Goal: Information Seeking & Learning: Find specific fact

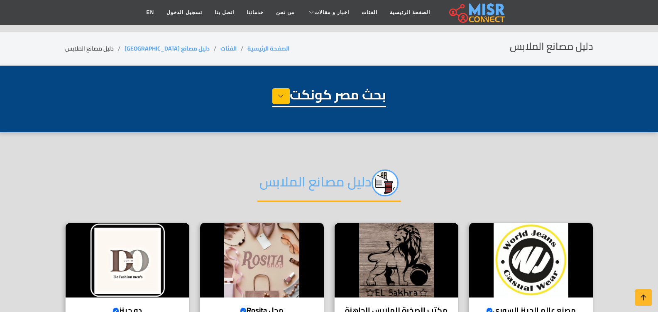
select select "**********"
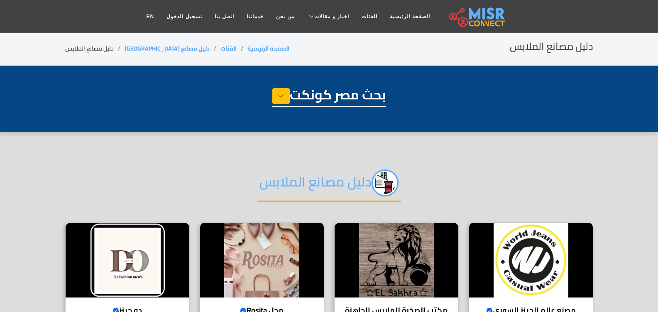
click at [220, 49] on link "الفئات" at bounding box center [228, 48] width 16 height 11
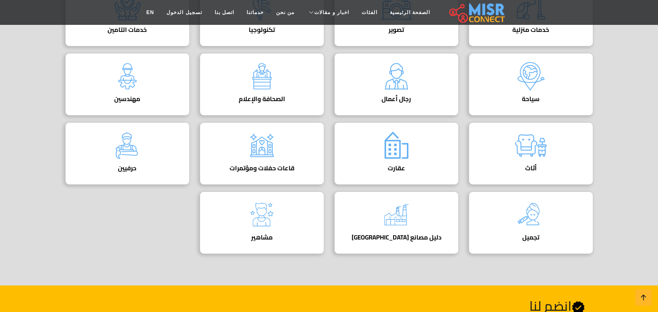
scroll to position [398, 0]
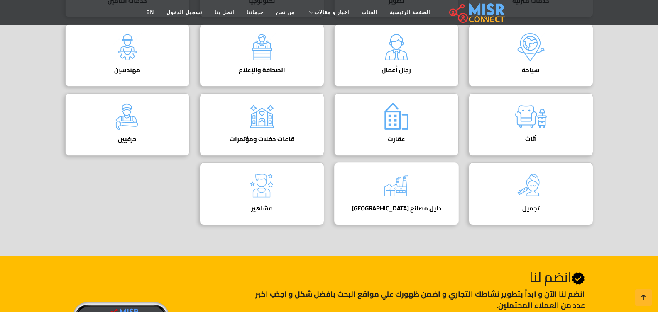
click at [393, 191] on img at bounding box center [396, 185] width 33 height 33
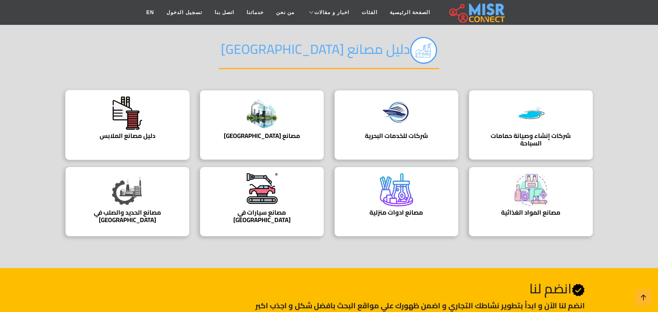
scroll to position [50, 0]
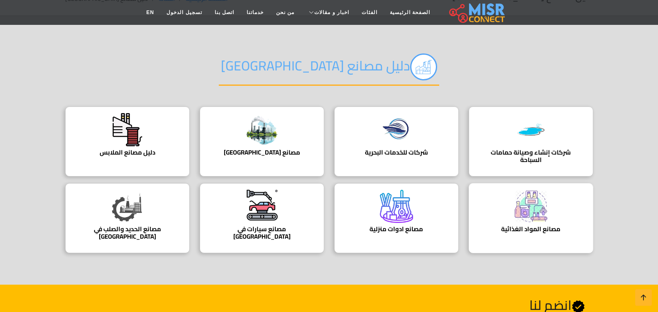
click at [547, 211] on img at bounding box center [530, 206] width 33 height 33
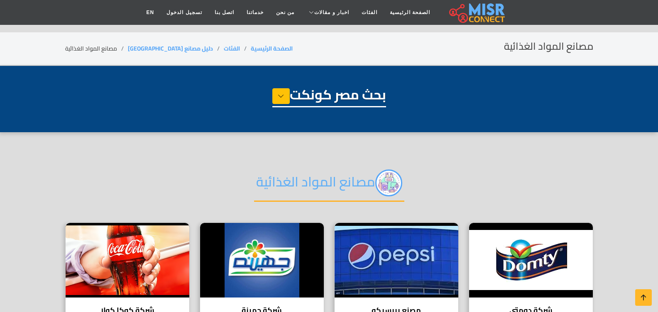
select select "**********"
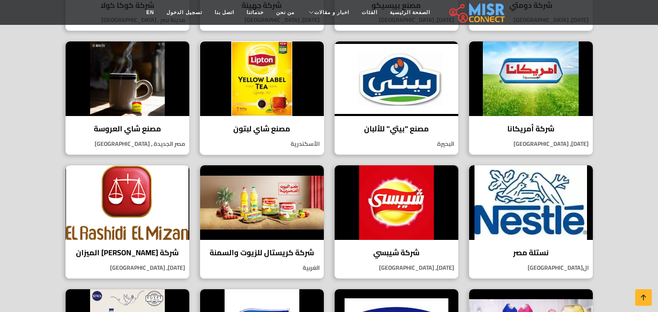
scroll to position [299, 0]
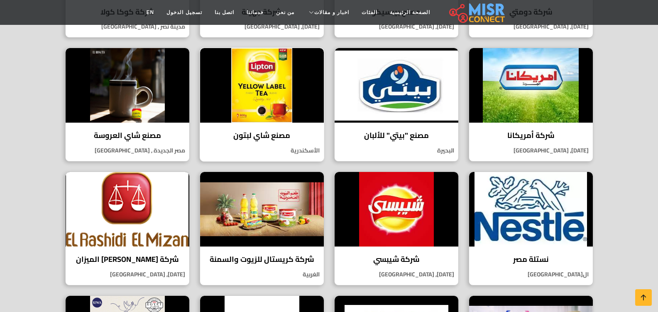
click at [261, 95] on img at bounding box center [262, 85] width 124 height 75
click at [282, 138] on h4 "مصنع شاي لبتون" at bounding box center [261, 135] width 111 height 9
click at [282, 137] on h4 "مصنع شاي لبتون" at bounding box center [261, 135] width 111 height 9
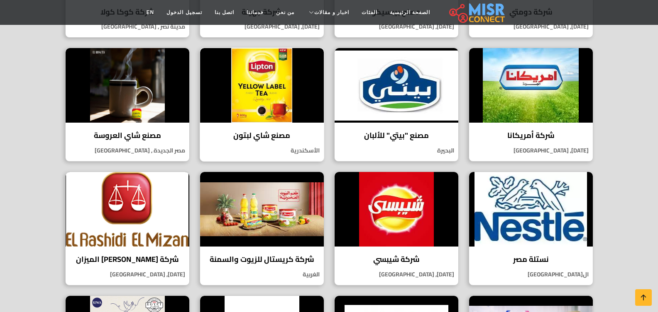
click at [282, 137] on h4 "مصنع شاي لبتون" at bounding box center [261, 135] width 111 height 9
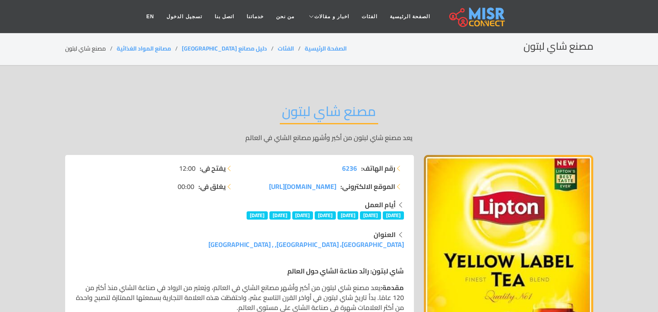
click at [312, 119] on h2 "مصنع شاي لبتون" at bounding box center [329, 113] width 98 height 21
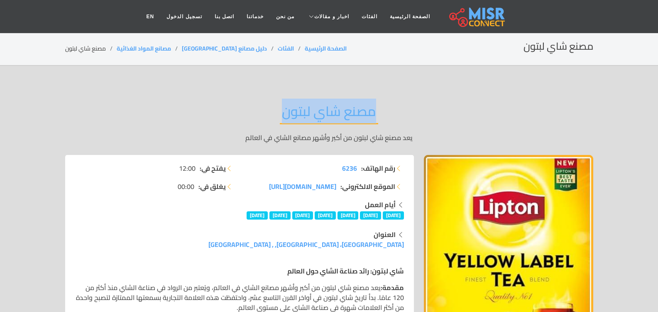
click at [312, 119] on h2 "مصنع شاي لبتون" at bounding box center [329, 113] width 98 height 21
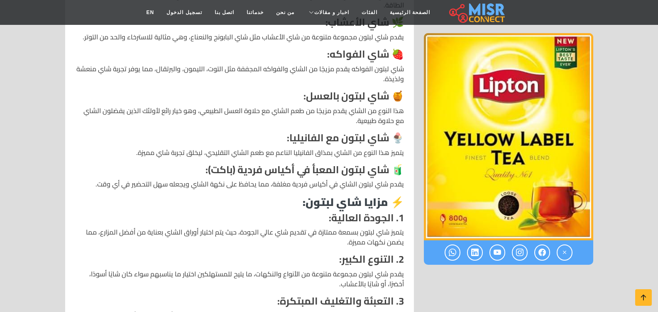
scroll to position [448, 0]
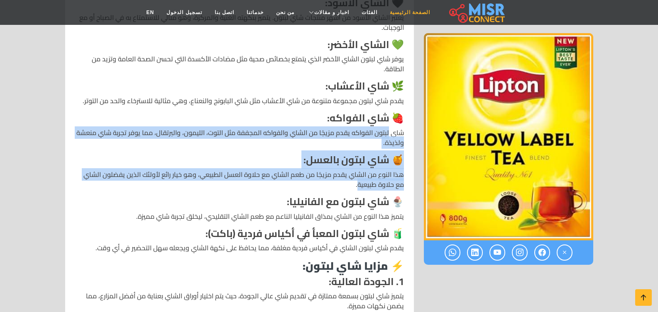
drag, startPoint x: 389, startPoint y: 111, endPoint x: 406, endPoint y: 7, distance: 105.5
click at [368, 175] on div "شاي لبتون: رائد صناعة الشاي حول العالم مقدمة: يعد مصنع شاي لبتون من أكبر وأشهر …" at bounding box center [239, 301] width 339 height 978
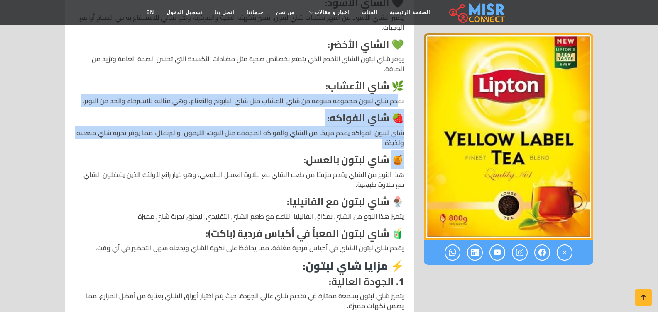
drag, startPoint x: 397, startPoint y: 76, endPoint x: 398, endPoint y: 131, distance: 55.2
click at [398, 131] on div "شاي لبتون: رائد صناعة الشاي حول العالم مقدمة: يعد مصنع شاي لبتون من أكبر وأشهر …" at bounding box center [239, 301] width 339 height 978
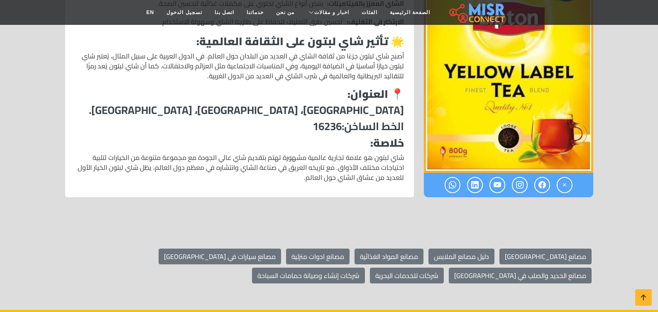
scroll to position [1096, 0]
